Goal: Information Seeking & Learning: Stay updated

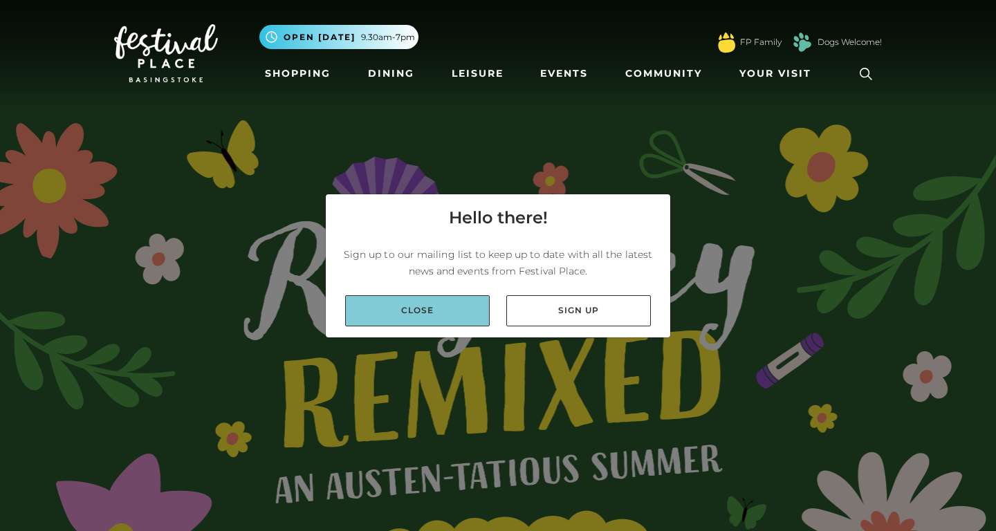
click at [430, 315] on link "Close" at bounding box center [417, 310] width 144 height 31
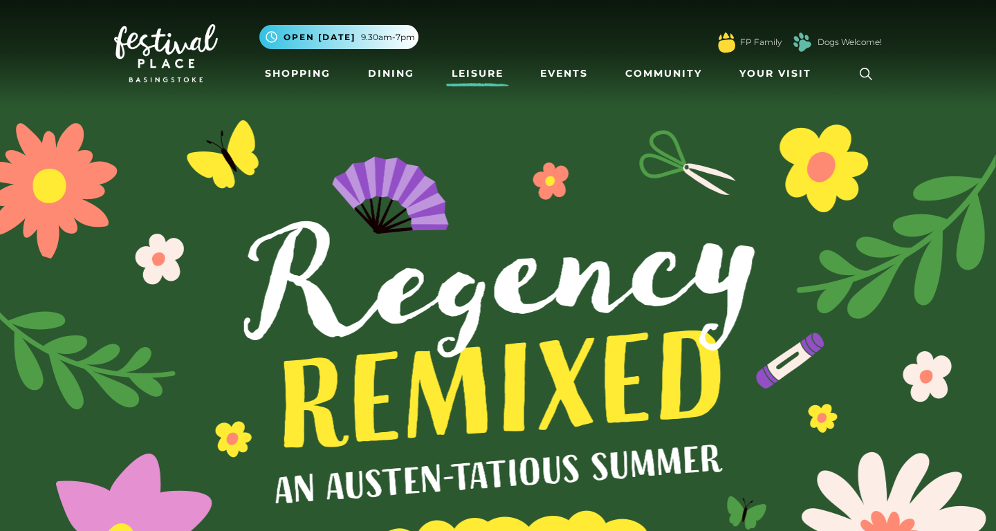
click at [480, 72] on link "Leisure" at bounding box center [477, 74] width 63 height 26
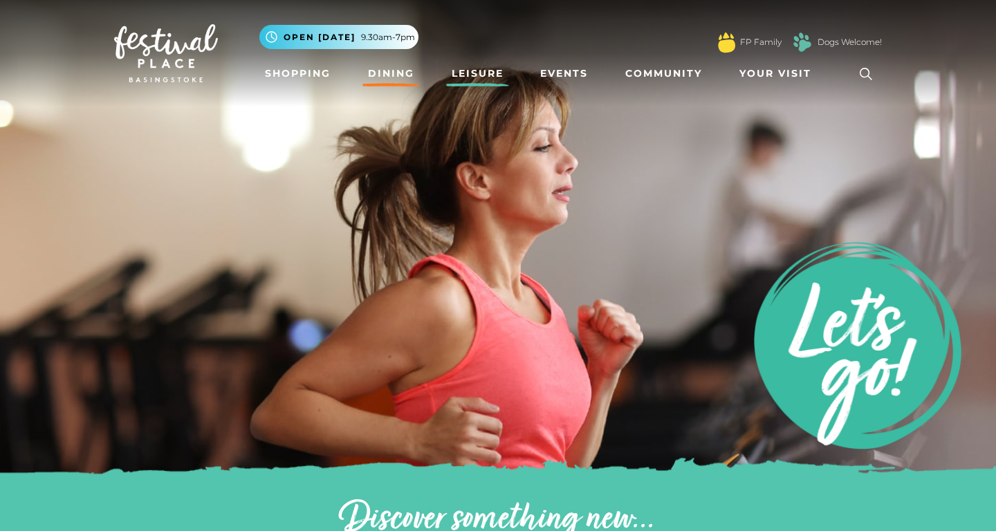
click at [386, 84] on link "Dining" at bounding box center [390, 74] width 57 height 26
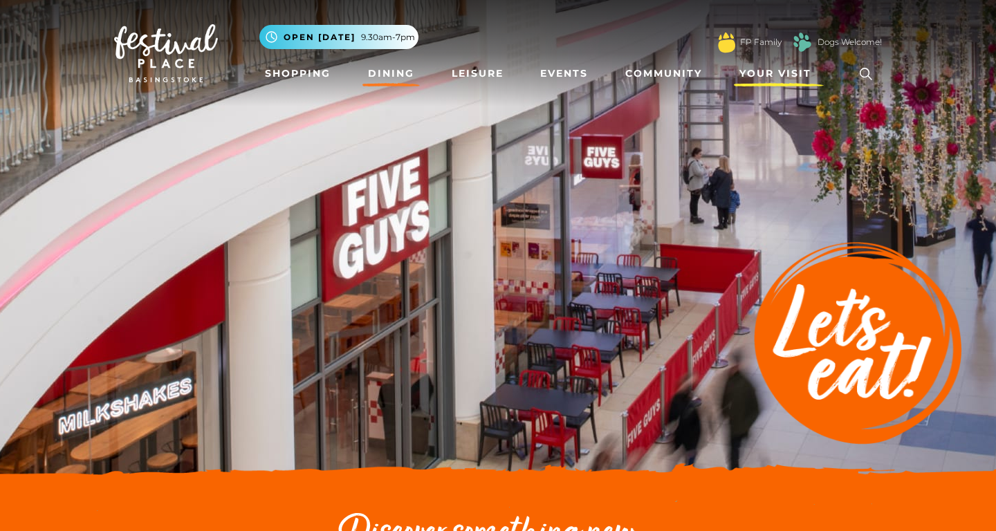
click at [754, 71] on span "Your Visit" at bounding box center [775, 73] width 72 height 15
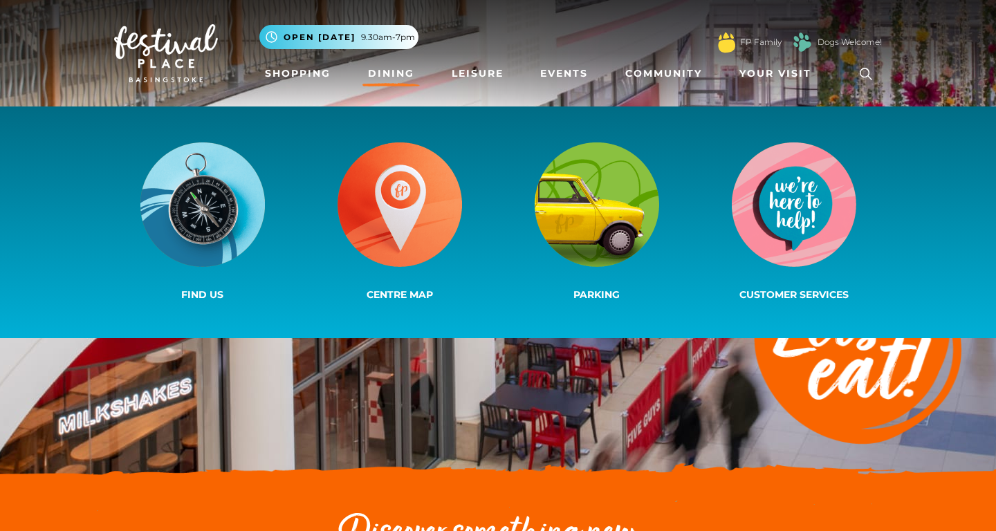
click at [209, 57] on img at bounding box center [166, 53] width 104 height 58
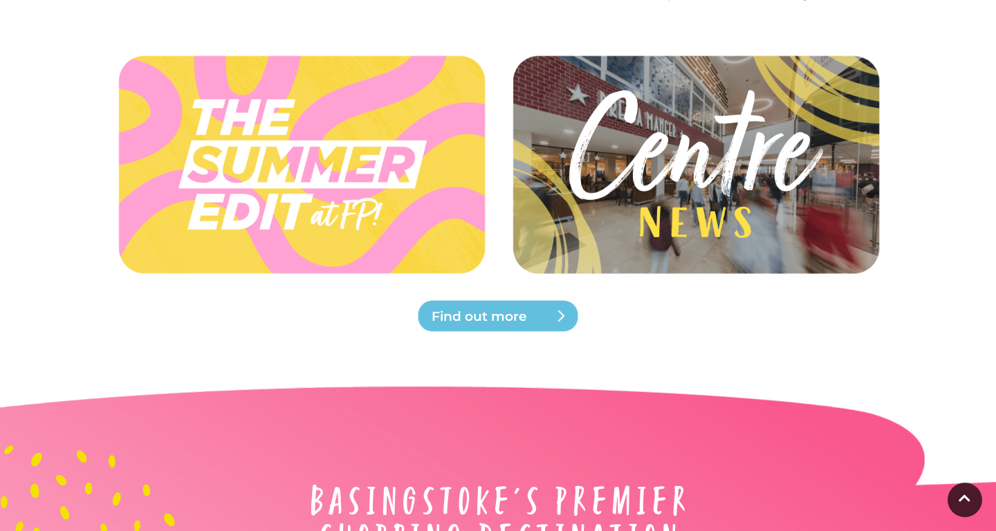
scroll to position [3507, 0]
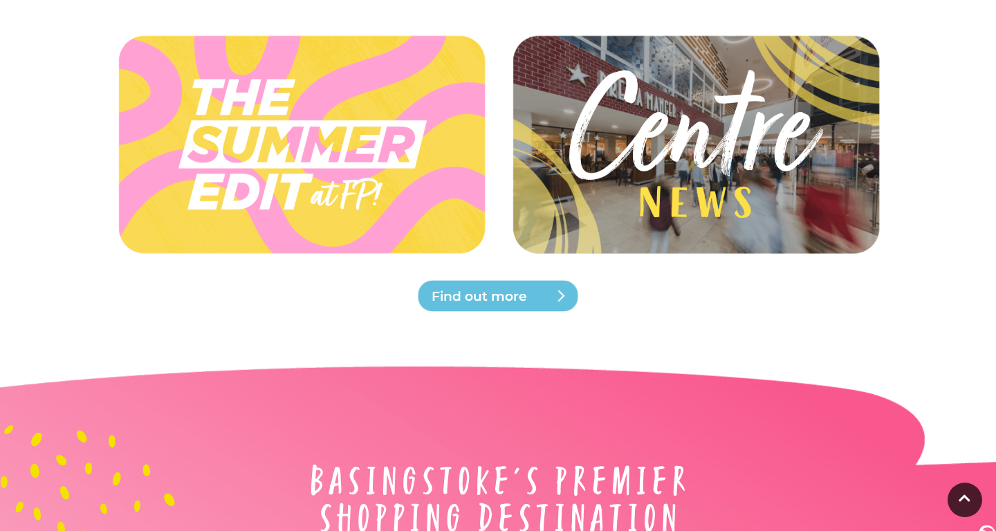
click at [564, 294] on span "Find out more" at bounding box center [514, 296] width 166 height 19
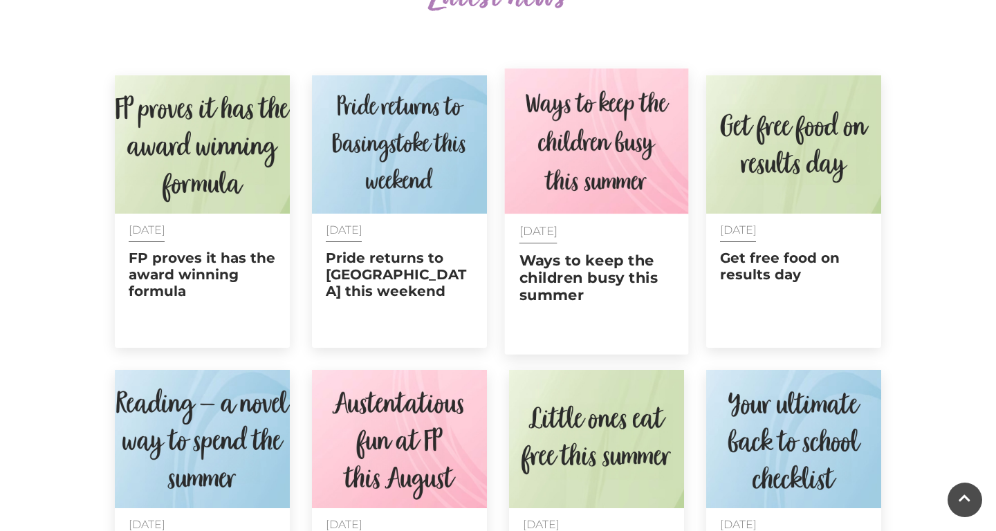
scroll to position [546, 0]
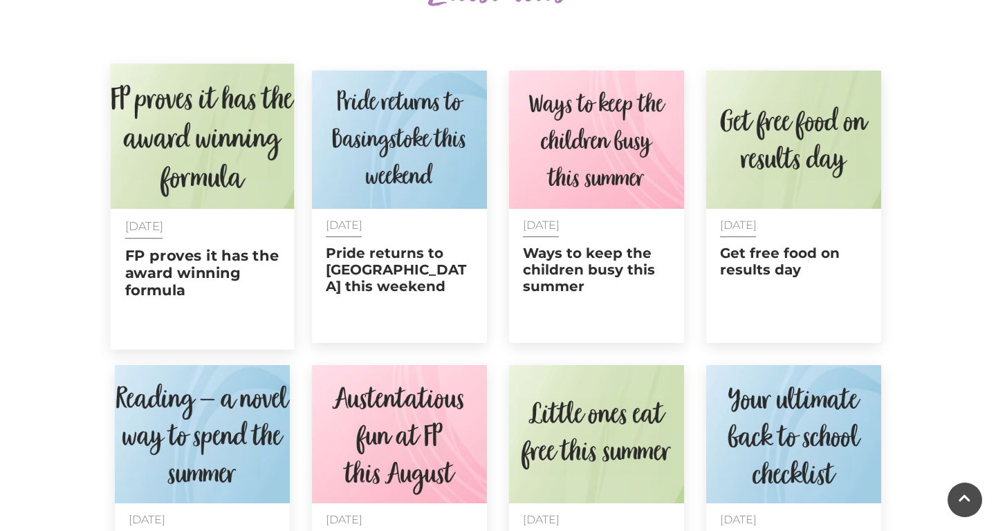
click at [261, 301] on div "14 Aug 2025 FP proves it has the award winning formula" at bounding box center [203, 279] width 184 height 141
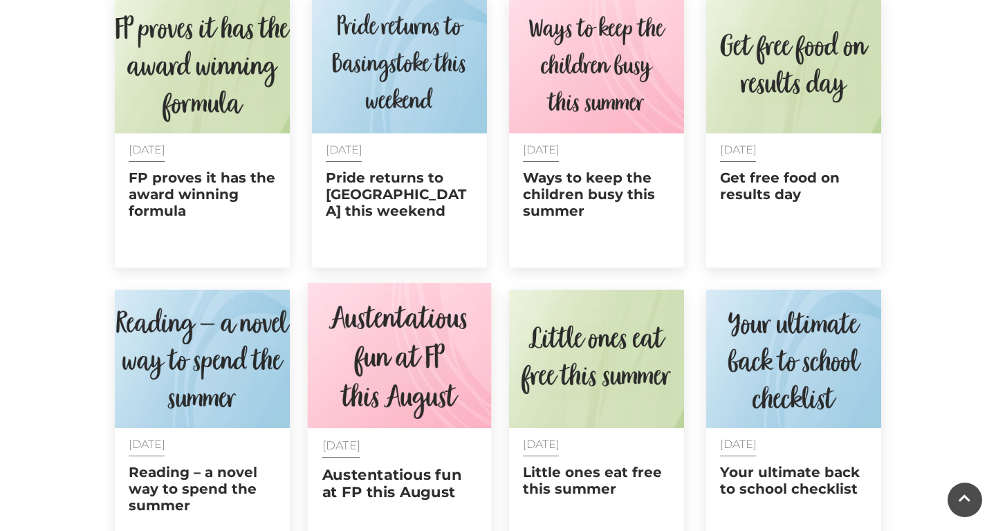
scroll to position [620, 0]
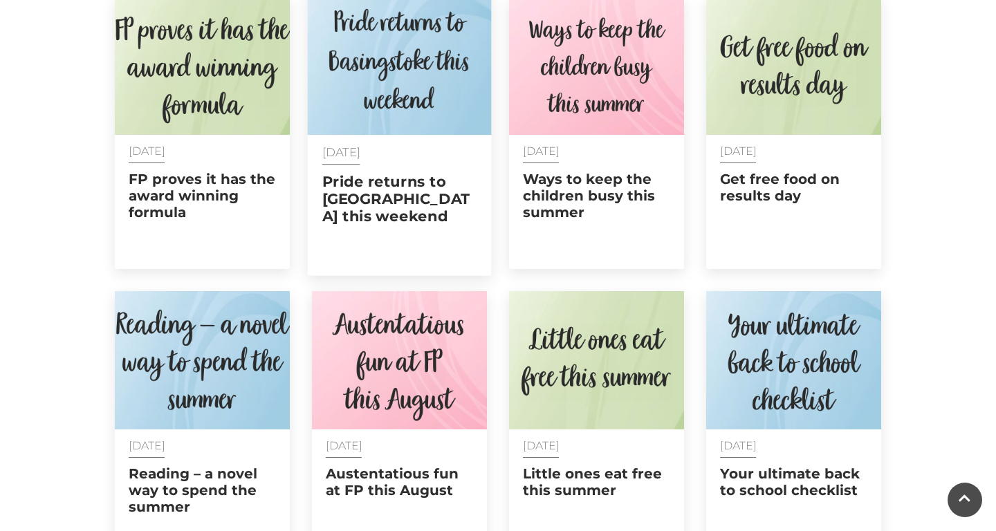
click at [384, 200] on h2 "Pride returns to [GEOGRAPHIC_DATA] this weekend" at bounding box center [399, 199] width 155 height 53
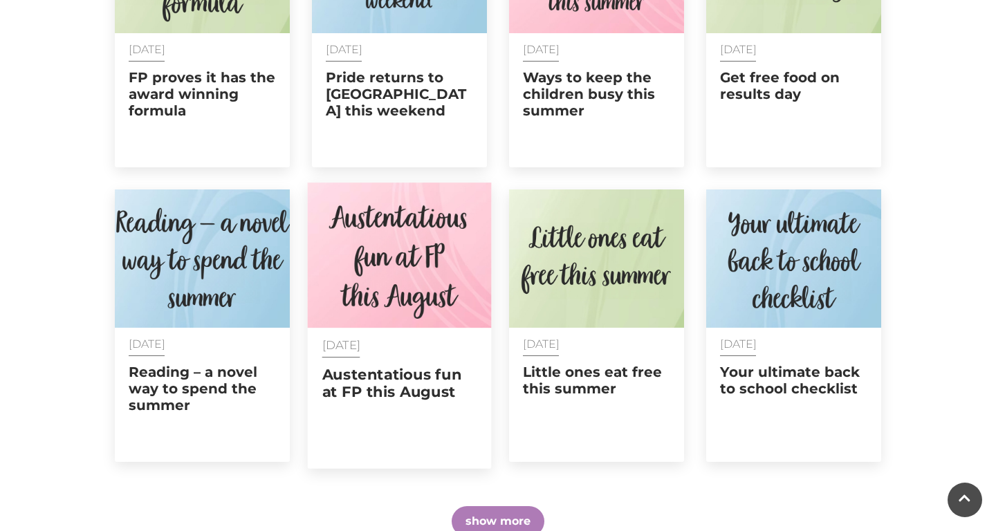
scroll to position [734, 0]
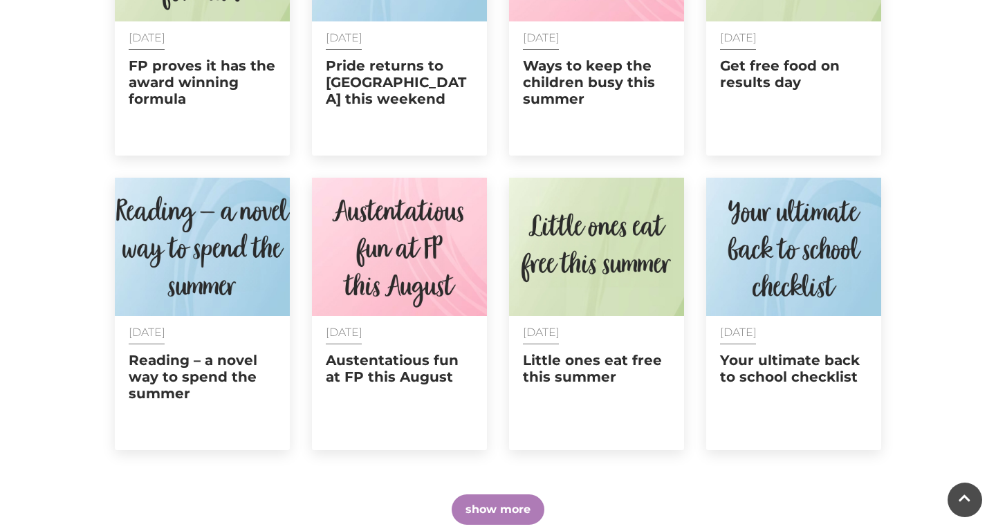
click at [499, 498] on button "show more" at bounding box center [497, 509] width 93 height 30
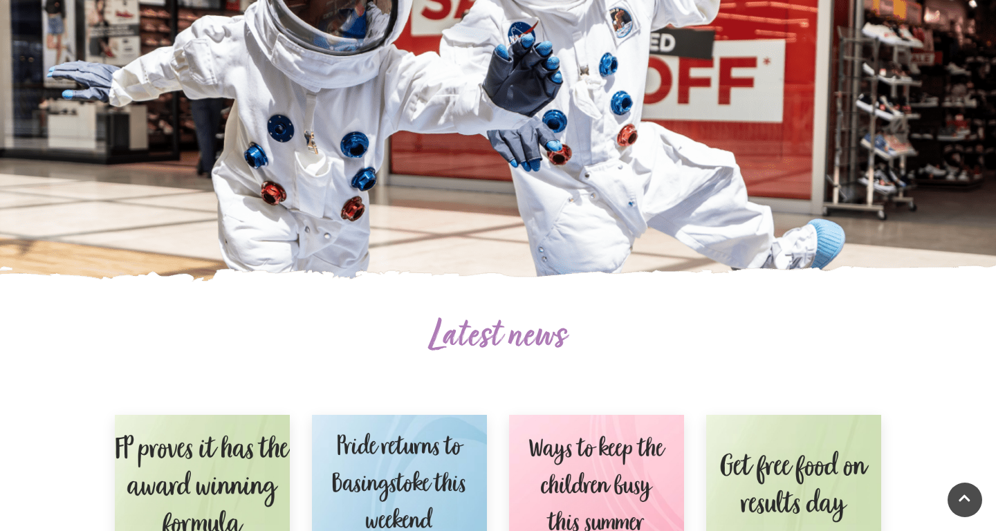
scroll to position [47, 0]
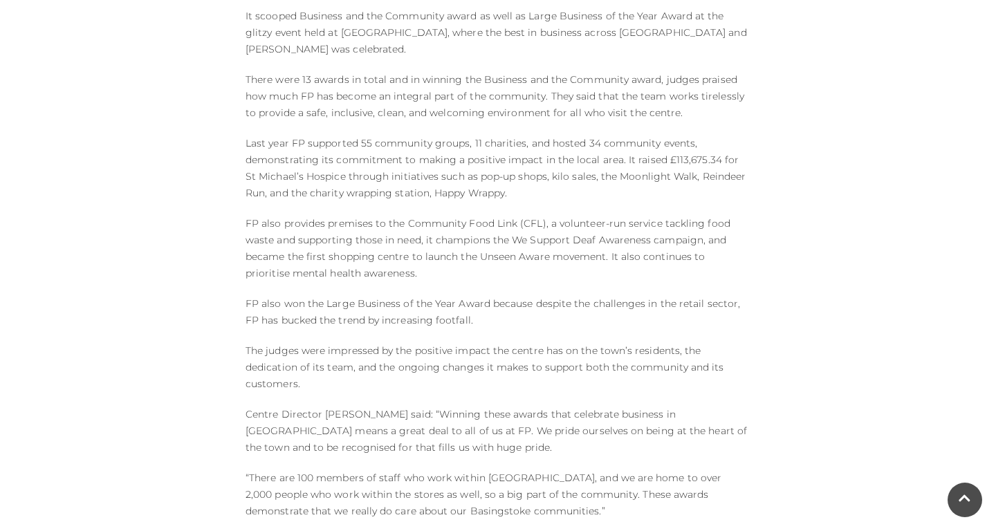
scroll to position [700, 0]
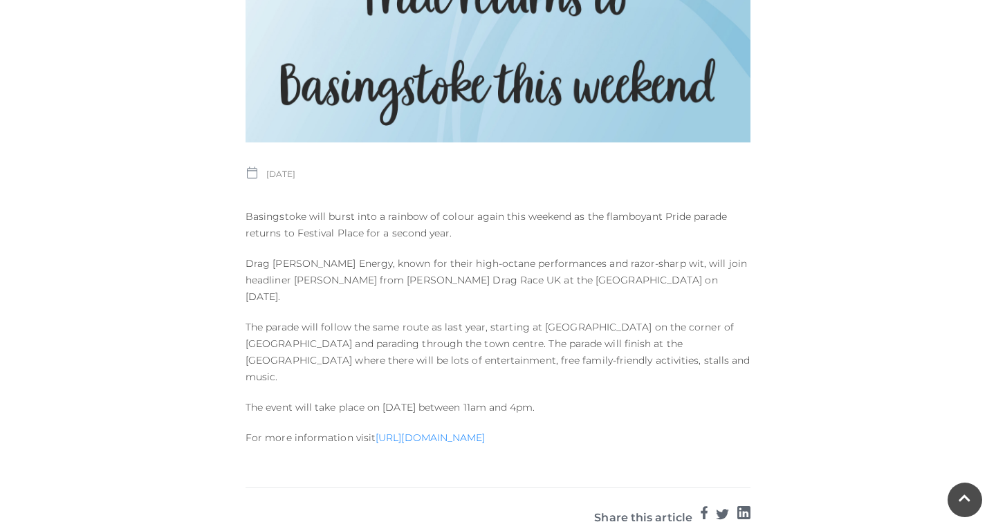
scroll to position [472, 0]
